Goal: Task Accomplishment & Management: Use online tool/utility

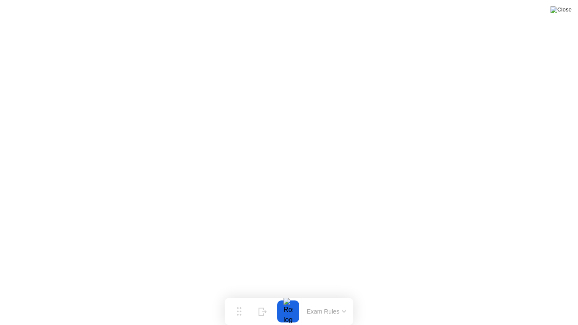
click at [568, 7] on img at bounding box center [560, 9] width 21 height 7
click at [565, 13] on img at bounding box center [560, 9] width 21 height 7
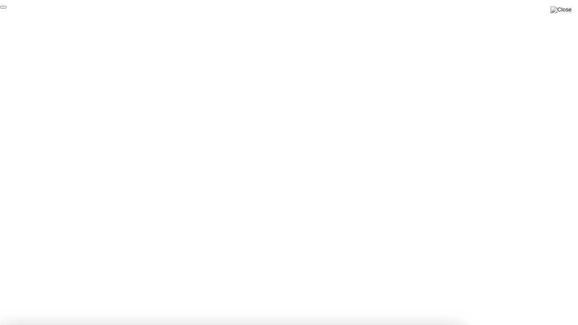
click at [7, 8] on button "End Proctoring Session" at bounding box center [3, 7] width 7 height 3
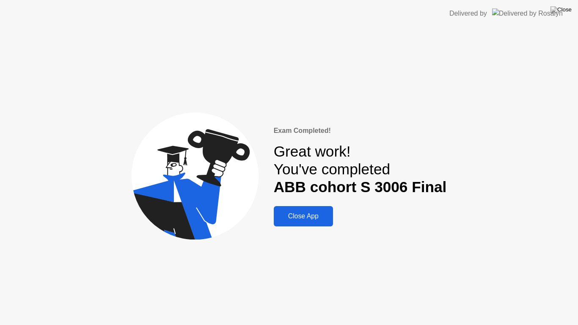
click at [295, 216] on div "Close App" at bounding box center [303, 216] width 54 height 8
